Goal: Task Accomplishment & Management: Manage account settings

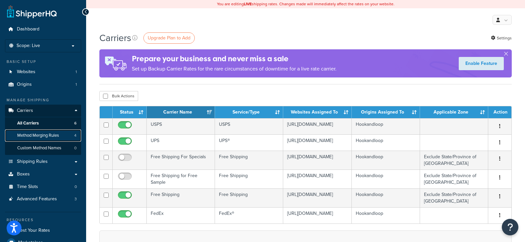
click at [36, 136] on span "Method Merging Rules" at bounding box center [38, 136] width 42 height 6
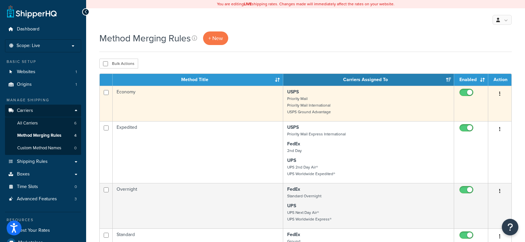
click at [198, 102] on td "Economy" at bounding box center [198, 103] width 171 height 35
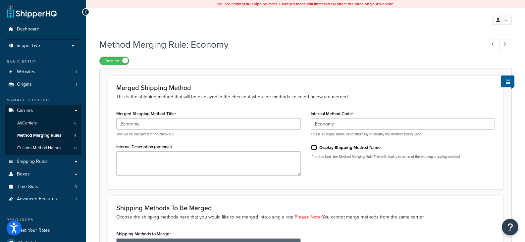
click at [315, 149] on input "Display Shipping Method Name" at bounding box center [314, 147] width 7 height 5
checkbox input "true"
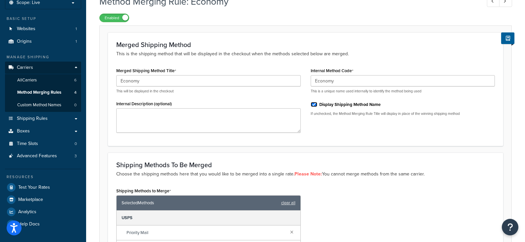
scroll to position [159, 0]
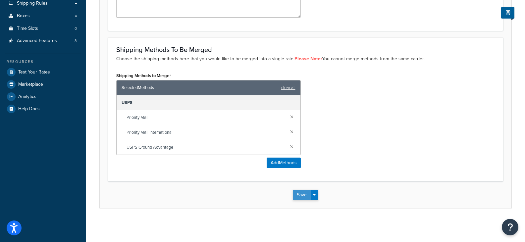
click at [303, 193] on button "Save" at bounding box center [302, 195] width 18 height 11
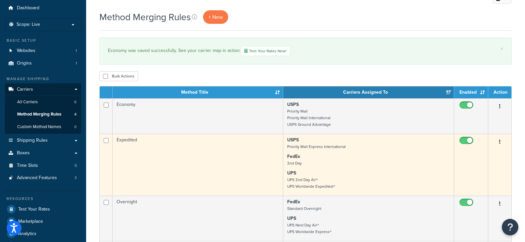
scroll to position [33, 0]
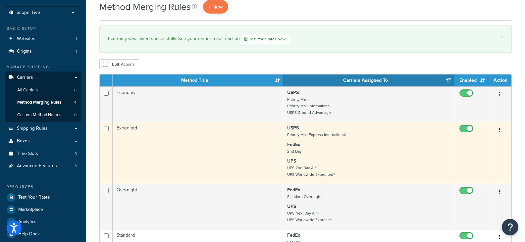
click at [184, 146] on td "Expedited" at bounding box center [198, 153] width 171 height 62
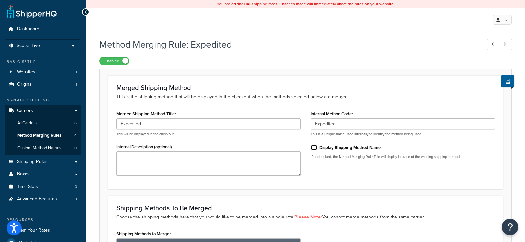
click at [316, 147] on input "Display Shipping Method Name" at bounding box center [314, 147] width 7 height 5
checkbox input "true"
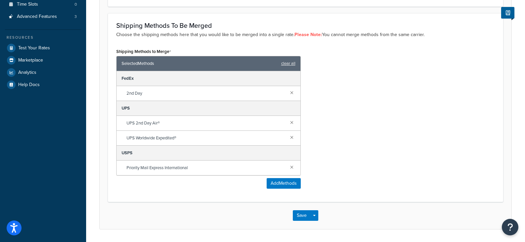
scroll to position [203, 0]
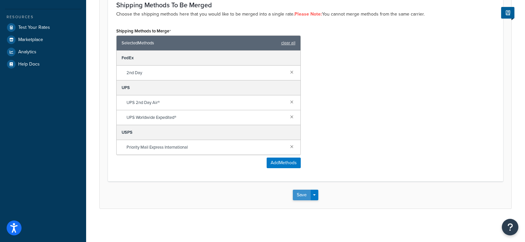
click at [301, 197] on button "Save" at bounding box center [302, 195] width 18 height 11
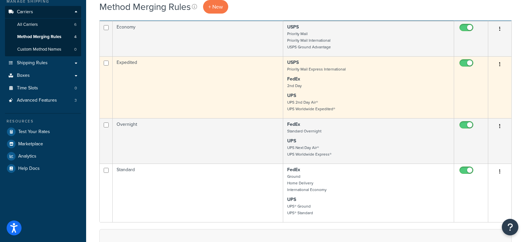
scroll to position [99, 0]
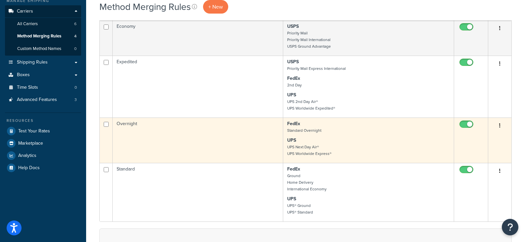
click at [180, 138] on td "Overnight" at bounding box center [198, 140] width 171 height 45
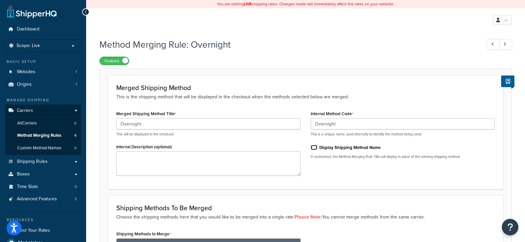
click at [316, 148] on input "Display Shipping Method Name" at bounding box center [314, 147] width 7 height 5
checkbox input "true"
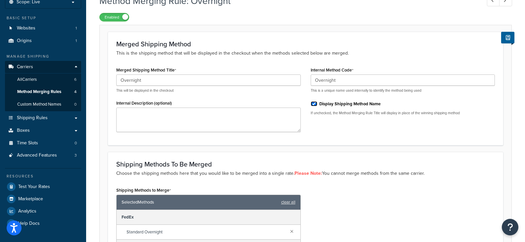
scroll to position [174, 0]
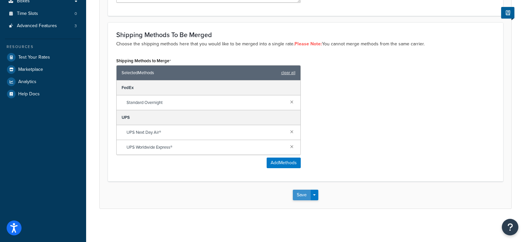
click at [304, 197] on button "Save" at bounding box center [302, 195] width 18 height 11
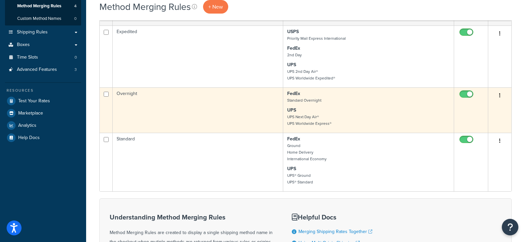
scroll to position [132, 0]
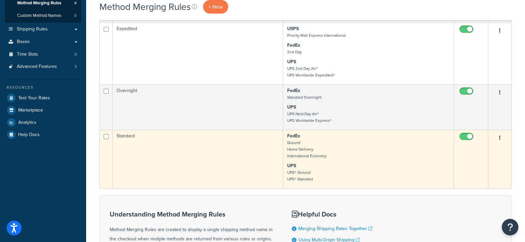
click at [175, 150] on td "Standard" at bounding box center [198, 159] width 171 height 59
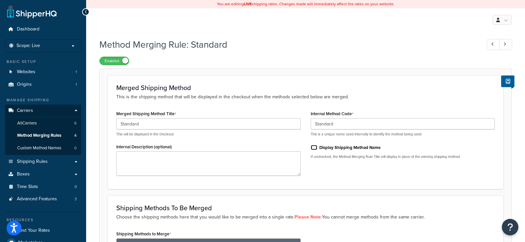
click at [315, 150] on input "Display Shipping Method Name" at bounding box center [314, 147] width 7 height 5
checkbox input "true"
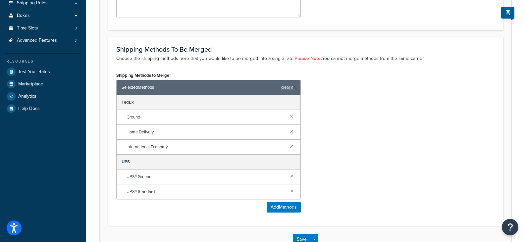
scroll to position [203, 0]
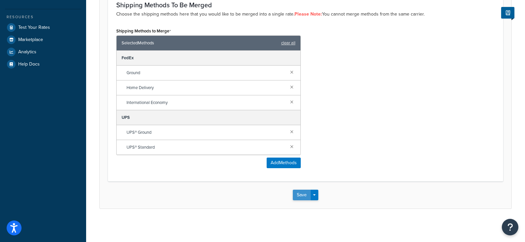
click at [305, 195] on button "Save" at bounding box center [302, 195] width 18 height 11
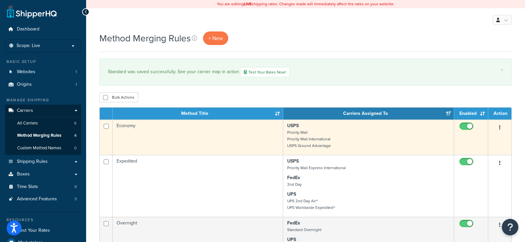
click at [224, 136] on td "Economy" at bounding box center [198, 137] width 171 height 35
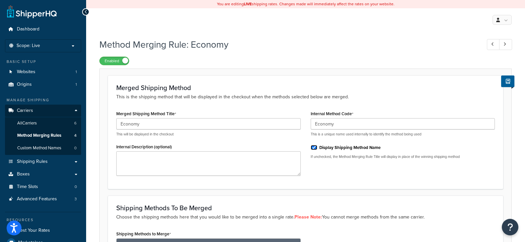
click at [314, 146] on input "Display Shipping Method Name" at bounding box center [314, 147] width 7 height 5
checkbox input "false"
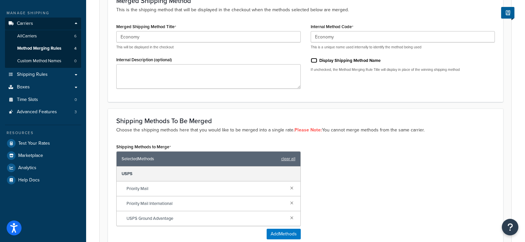
scroll to position [159, 0]
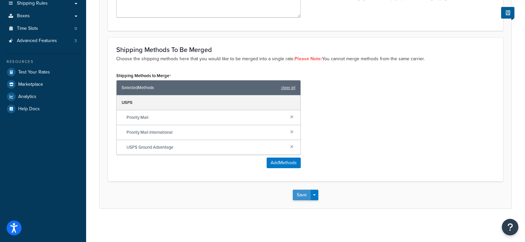
click at [303, 193] on button "Save" at bounding box center [302, 195] width 18 height 11
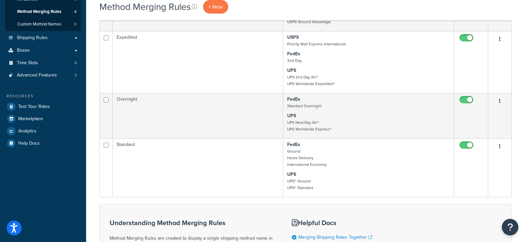
scroll to position [166, 0]
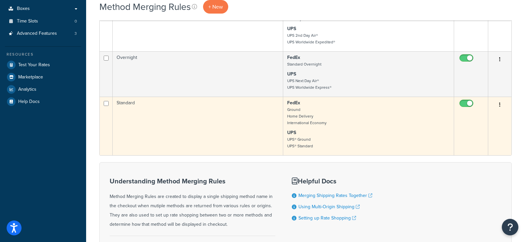
click at [239, 125] on td "Standard" at bounding box center [198, 126] width 171 height 59
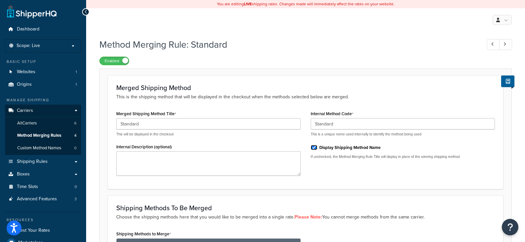
click at [313, 147] on input "Display Shipping Method Name" at bounding box center [314, 147] width 7 height 5
checkbox input "false"
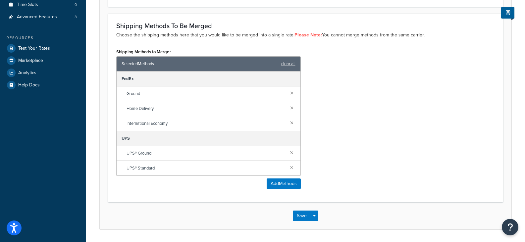
scroll to position [203, 0]
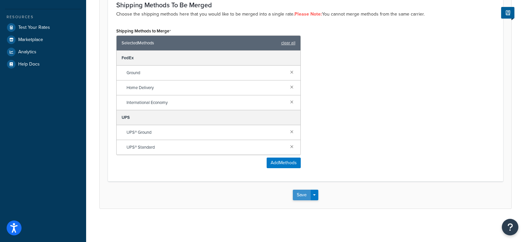
click at [303, 193] on button "Save" at bounding box center [302, 195] width 18 height 11
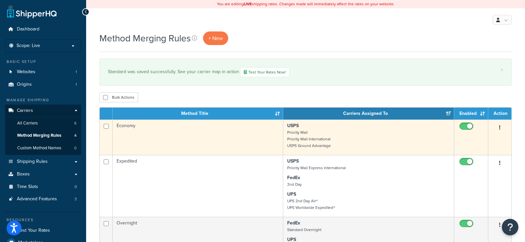
click at [229, 131] on td "Economy" at bounding box center [198, 137] width 171 height 35
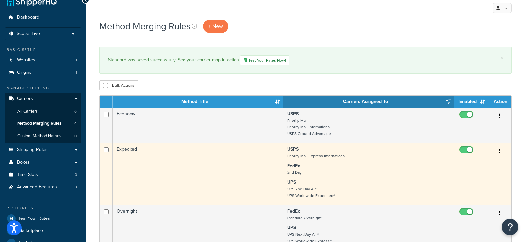
scroll to position [33, 0]
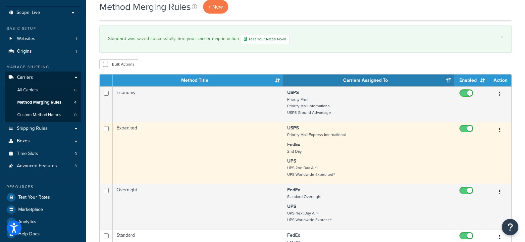
click at [214, 156] on td "Expedited" at bounding box center [198, 153] width 171 height 62
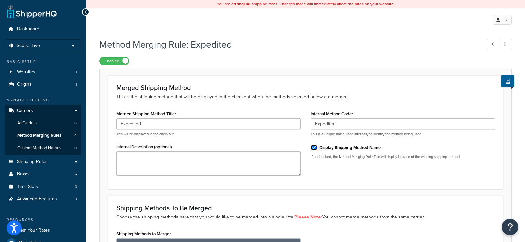
click at [313, 148] on input "Display Shipping Method Name" at bounding box center [314, 147] width 7 height 5
checkbox input "false"
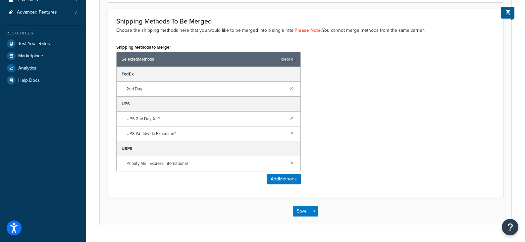
scroll to position [203, 0]
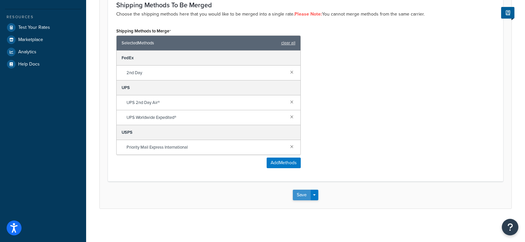
click at [303, 194] on button "Save" at bounding box center [302, 195] width 18 height 11
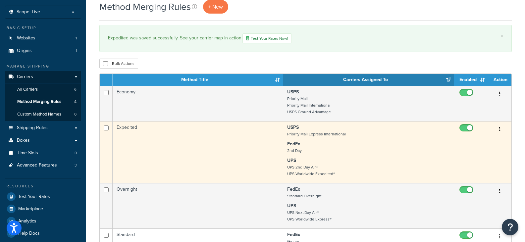
scroll to position [66, 0]
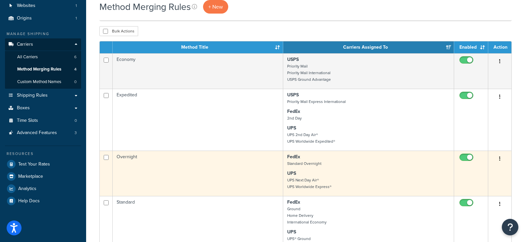
click at [227, 162] on td "Overnight" at bounding box center [198, 173] width 171 height 45
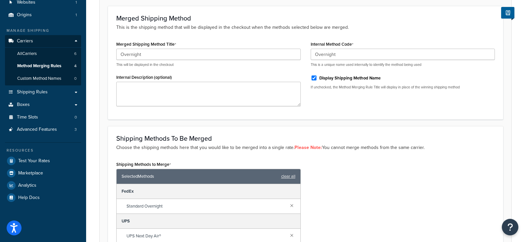
scroll to position [132, 0]
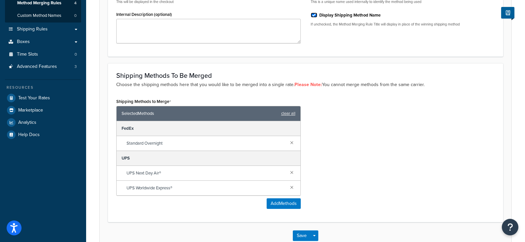
click at [314, 15] on input "Display Shipping Method Name" at bounding box center [314, 15] width 7 height 5
checkbox input "false"
click at [299, 233] on button "Save" at bounding box center [302, 235] width 18 height 11
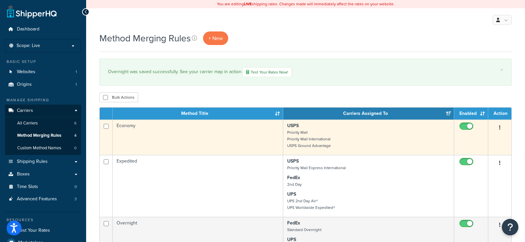
click at [200, 131] on td "Economy" at bounding box center [198, 137] width 171 height 35
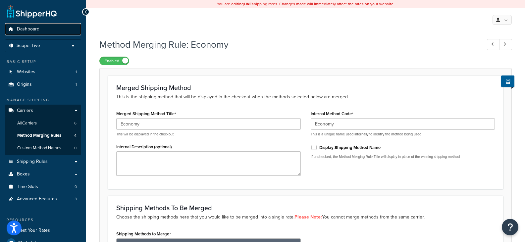
click at [34, 27] on span "Dashboard" at bounding box center [28, 29] width 23 height 6
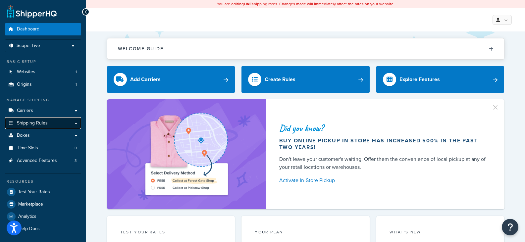
click at [28, 124] on span "Shipping Rules" at bounding box center [32, 124] width 31 height 6
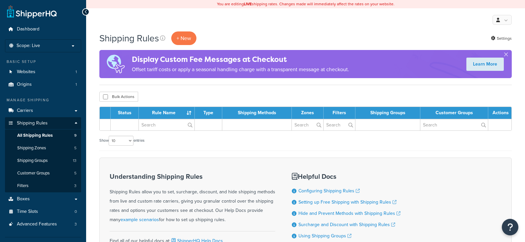
click at [56, 124] on link "Shipping Rules" at bounding box center [43, 123] width 76 height 12
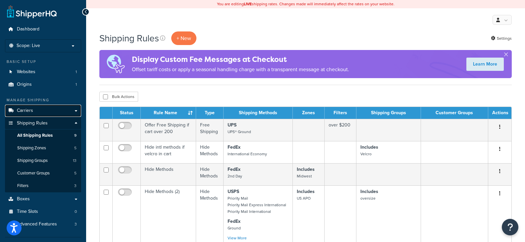
click at [42, 109] on link "Carriers" at bounding box center [43, 111] width 76 height 12
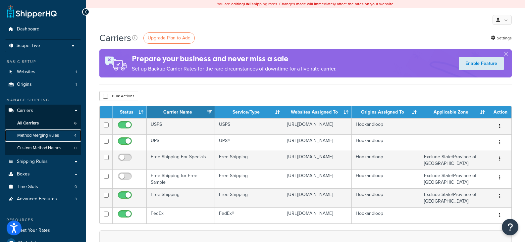
click at [47, 134] on span "Method Merging Rules" at bounding box center [38, 136] width 42 height 6
